Goal: Use online tool/utility: Utilize a website feature to perform a specific function

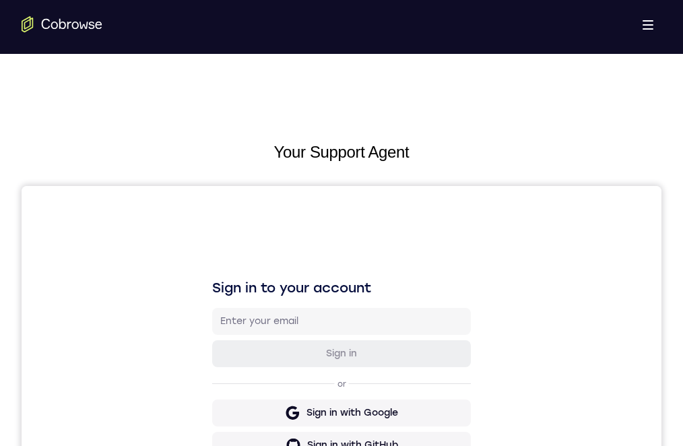
scroll to position [135, 0]
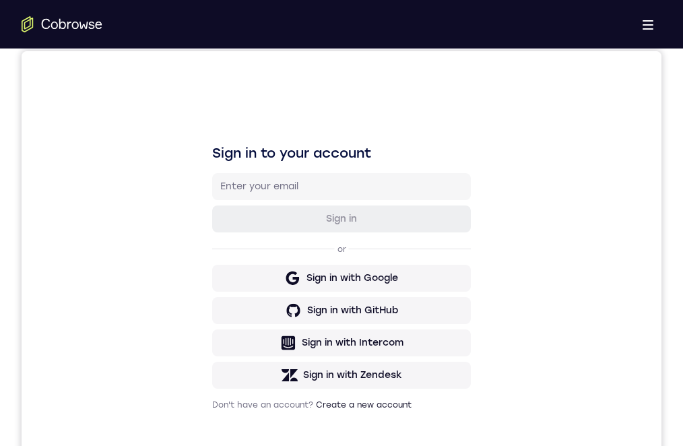
click at [587, 388] on link "Try Online Demo" at bounding box center [533, 404] width 247 height 32
click at [584, 388] on link "Try Online Demo" at bounding box center [533, 404] width 247 height 32
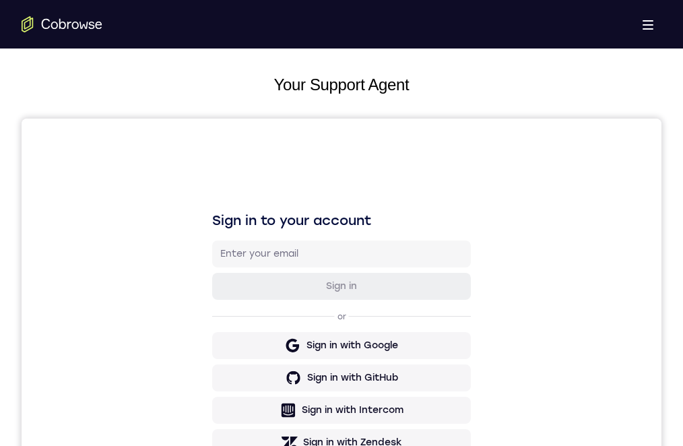
scroll to position [202, 0]
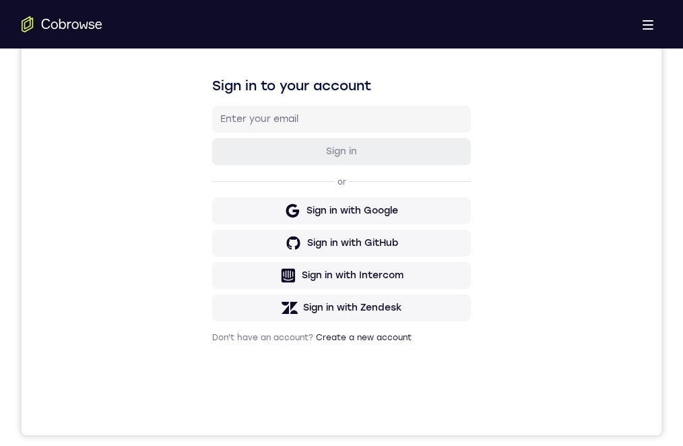
drag, startPoint x: 319, startPoint y: 767, endPoint x: 299, endPoint y: 831, distance: 67.1
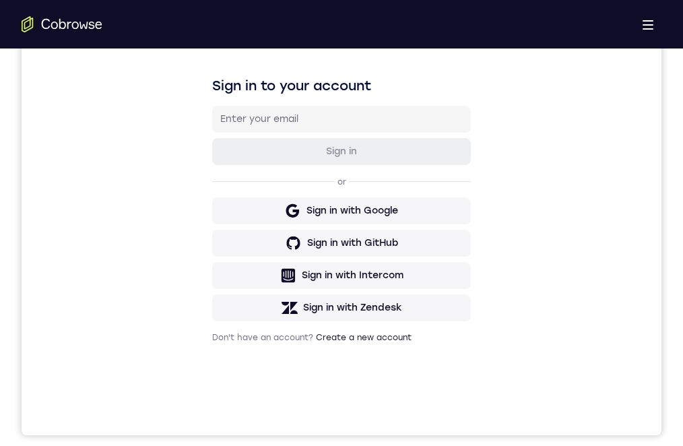
drag, startPoint x: 420, startPoint y: 929, endPoint x: 380, endPoint y: 694, distance: 238.4
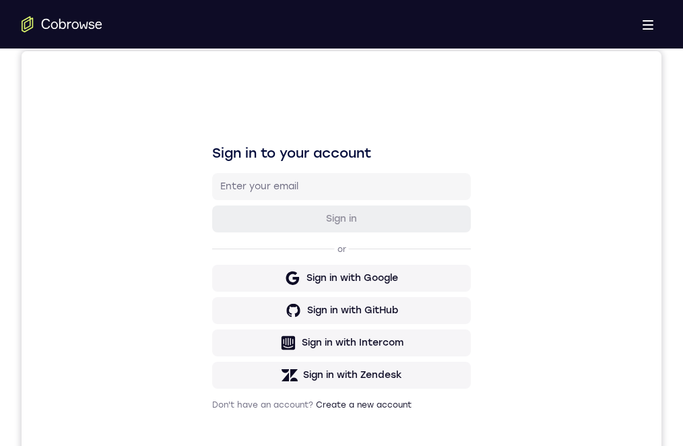
scroll to position [269, 0]
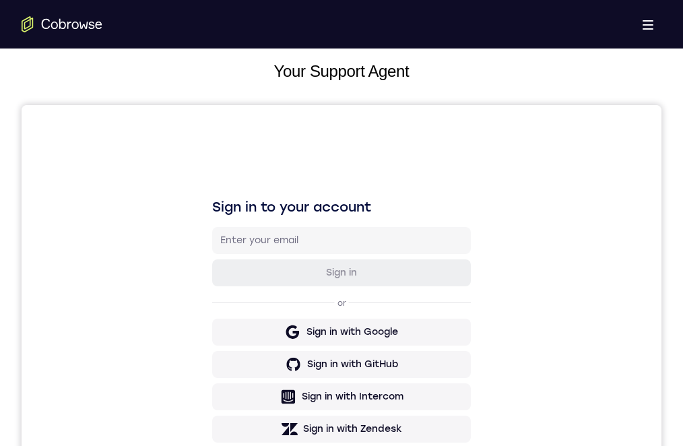
drag, startPoint x: 325, startPoint y: 748, endPoint x: 334, endPoint y: 823, distance: 75.4
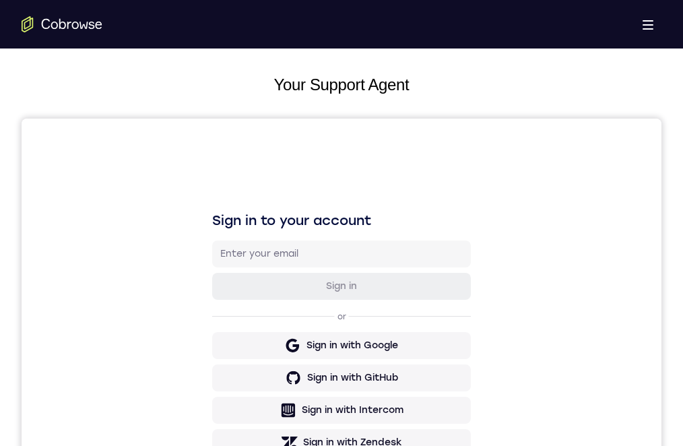
scroll to position [135, 0]
